Goal: Information Seeking & Learning: Understand process/instructions

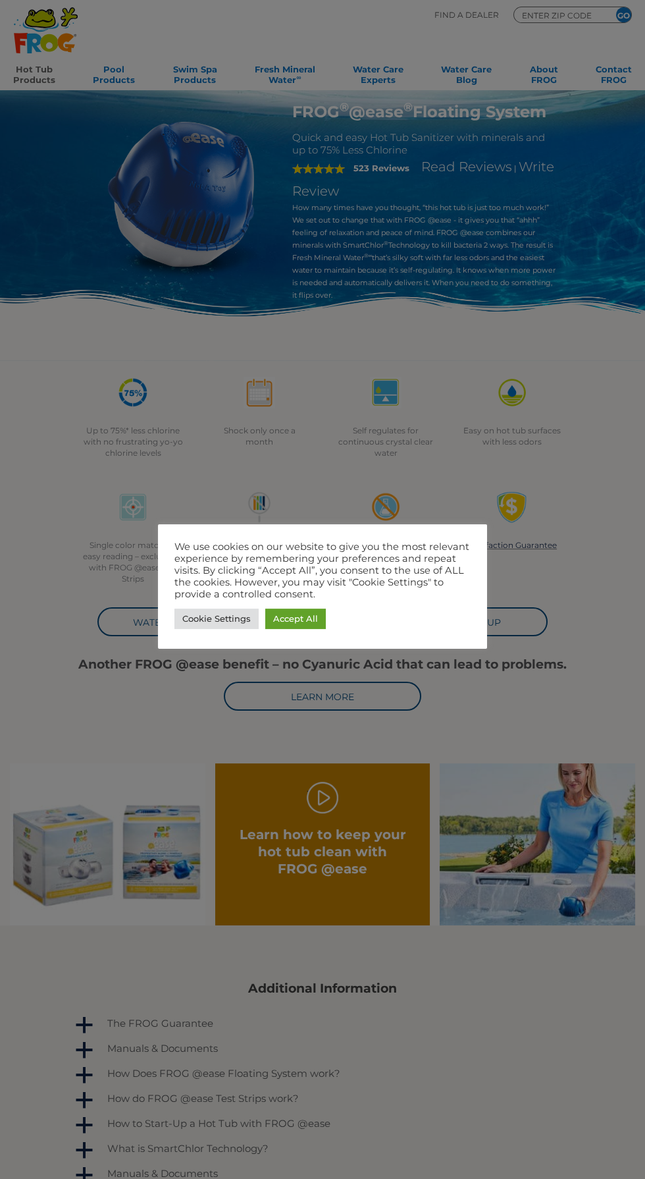
click at [302, 620] on link "Accept All" at bounding box center [295, 618] width 61 height 20
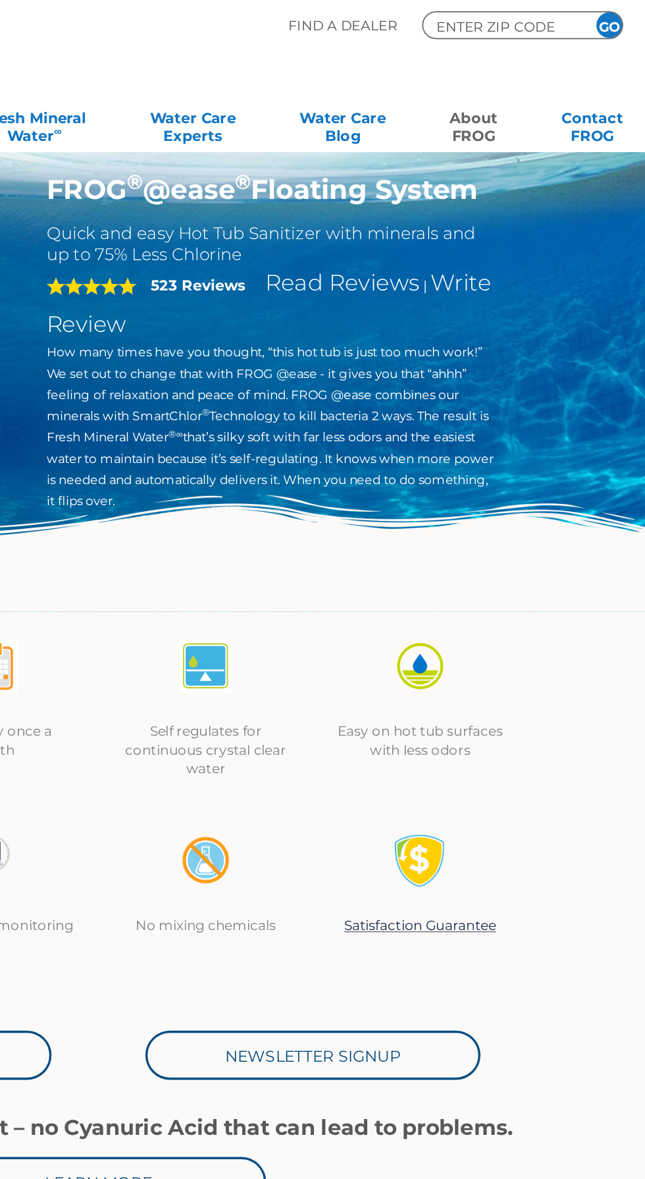
click at [537, 69] on link "About FROG" at bounding box center [544, 73] width 28 height 26
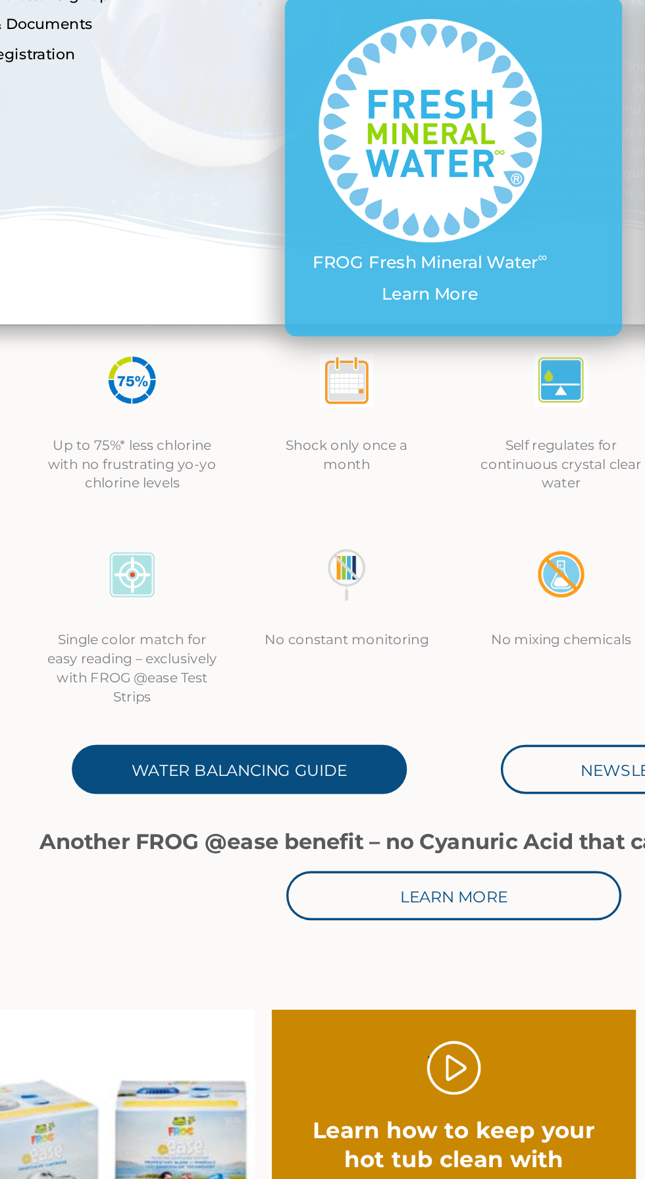
click at [211, 624] on link "Water Balancing Guide" at bounding box center [196, 621] width 198 height 29
